Goal: Information Seeking & Learning: Find specific fact

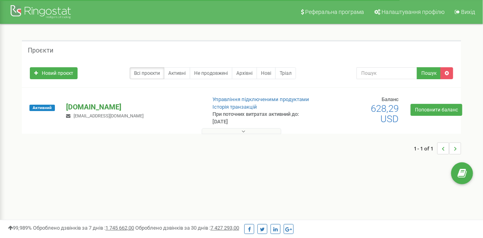
click at [84, 106] on p "[DOMAIN_NAME]" at bounding box center [132, 107] width 133 height 10
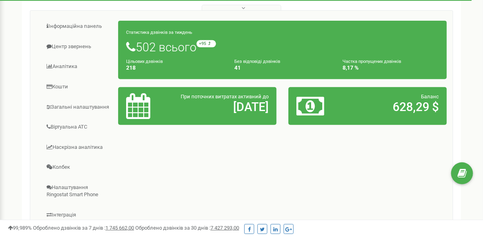
scroll to position [126, 0]
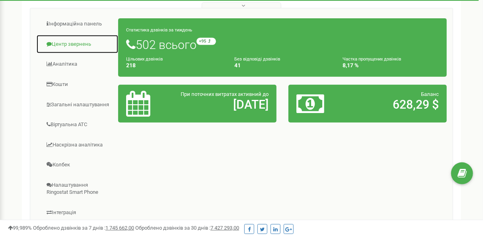
click at [76, 44] on link "Центр звернень" at bounding box center [77, 45] width 82 height 20
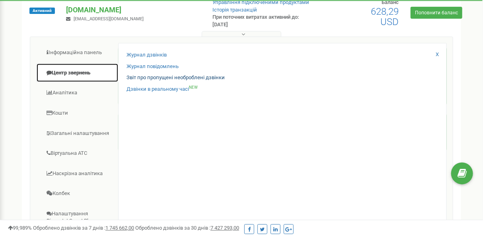
scroll to position [84, 0]
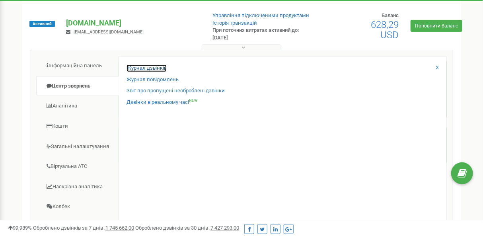
click at [160, 66] on link "Журнал дзвінків" at bounding box center [147, 69] width 40 height 8
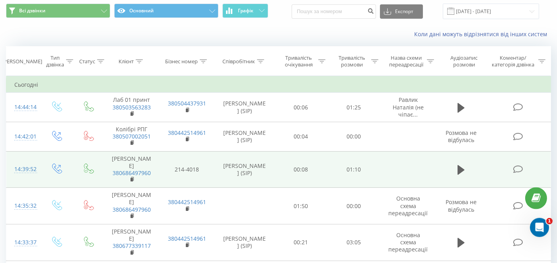
scroll to position [42, 0]
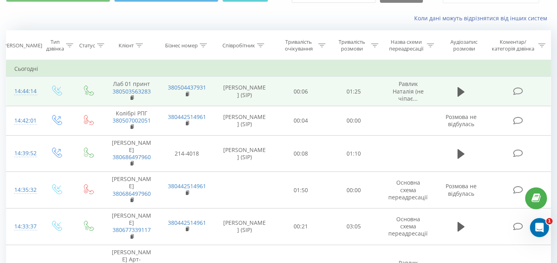
click at [125, 83] on td "Лаб 01 принт 380503563283" at bounding box center [131, 91] width 55 height 29
drag, startPoint x: 113, startPoint y: 84, endPoint x: 150, endPoint y: 88, distance: 36.8
click at [150, 88] on td "Лаб 01 принт 380503563283" at bounding box center [131, 91] width 55 height 29
click at [92, 102] on td at bounding box center [89, 91] width 30 height 29
click at [133, 99] on rect at bounding box center [132, 98] width 2 height 4
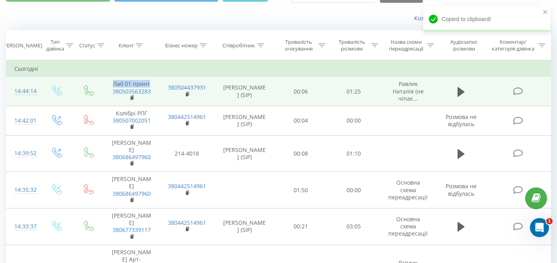
drag, startPoint x: 115, startPoint y: 84, endPoint x: 150, endPoint y: 84, distance: 35.4
click at [150, 84] on td "Лаб 01 принт 380503563283" at bounding box center [131, 91] width 55 height 29
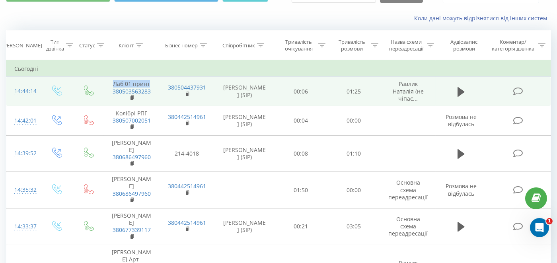
copy td "Лаб 01 принт"
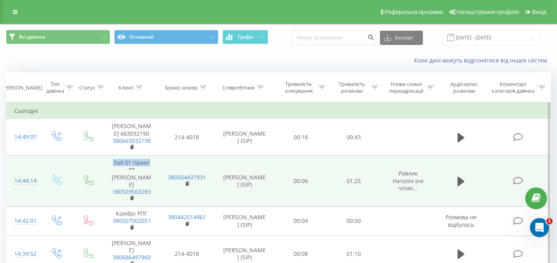
drag, startPoint x: 117, startPoint y: 170, endPoint x: 149, endPoint y: 170, distance: 32.7
click at [150, 170] on td "Лаб 01 принт ** Олександр 380503563283" at bounding box center [131, 181] width 55 height 51
click at [156, 169] on td "Лаб 01 принт ** Олександр 380503563283" at bounding box center [131, 181] width 55 height 51
